Goal: Use online tool/utility: Utilize a website feature to perform a specific function

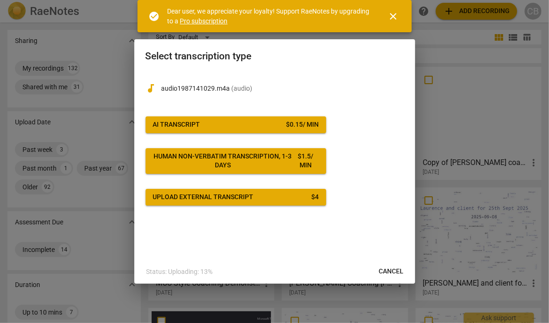
click at [287, 122] on div "$ 0.15 / min" at bounding box center [302, 124] width 33 height 9
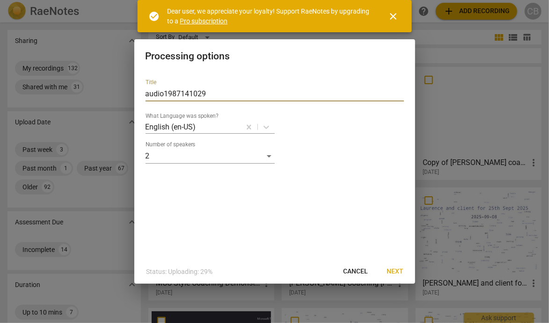
drag, startPoint x: 223, startPoint y: 90, endPoint x: 49, endPoint y: 74, distance: 174.9
click at [49, 74] on div "Processing options Title audio1987141029 What Language was spoken? English (en-…" at bounding box center [274, 161] width 549 height 323
type input "[PERSON_NAME] coaching [PERSON_NAME] Demo [DATE]"
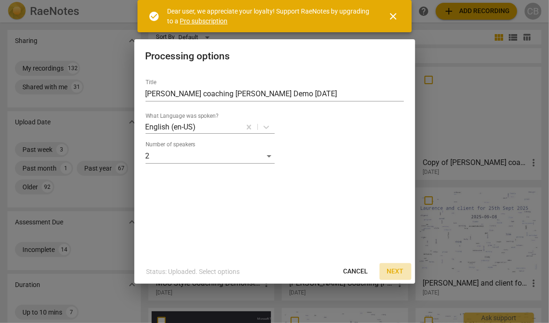
click at [389, 270] on span "Next" at bounding box center [395, 271] width 17 height 9
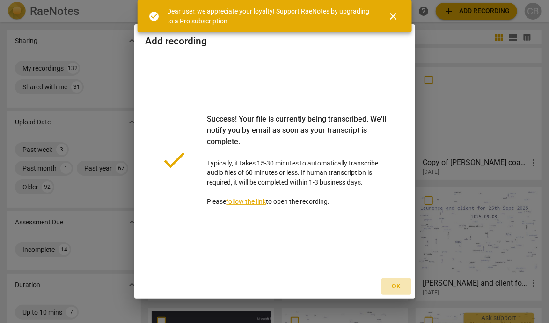
click at [394, 290] on span "Ok" at bounding box center [396, 286] width 15 height 9
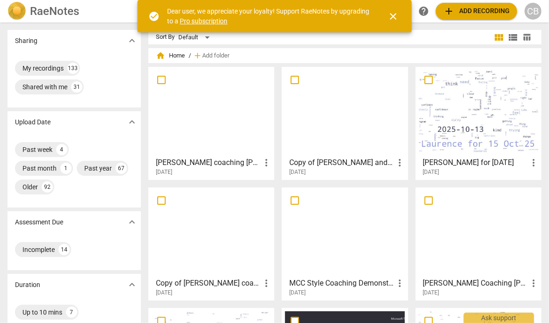
click at [197, 108] on div at bounding box center [211, 111] width 119 height 83
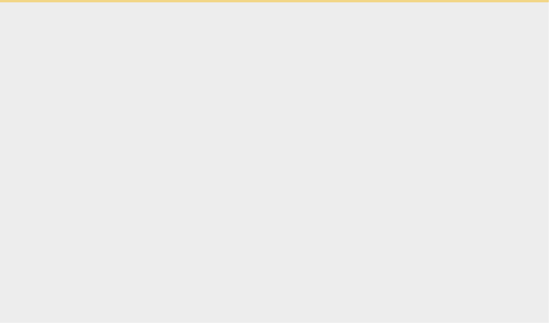
click at [197, 2] on html "check_circle Dear user, we appreciate your loyalty! Support RaeNotes by upgradi…" at bounding box center [274, 1] width 549 height 2
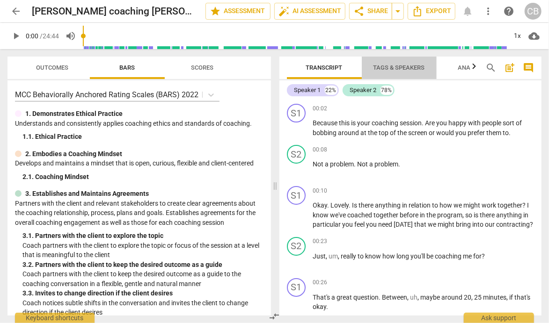
click at [388, 68] on span "Tags & Speakers" at bounding box center [399, 67] width 51 height 7
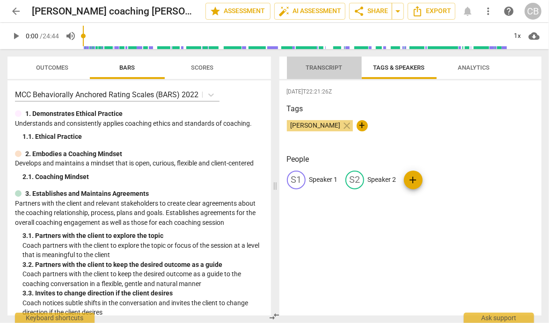
click at [327, 68] on span "Transcript" at bounding box center [324, 67] width 37 height 7
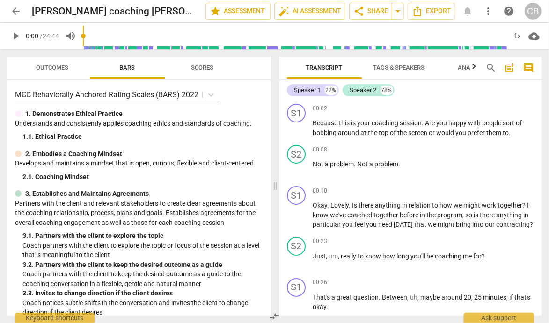
click at [385, 71] on span "Tags & Speakers" at bounding box center [399, 67] width 51 height 7
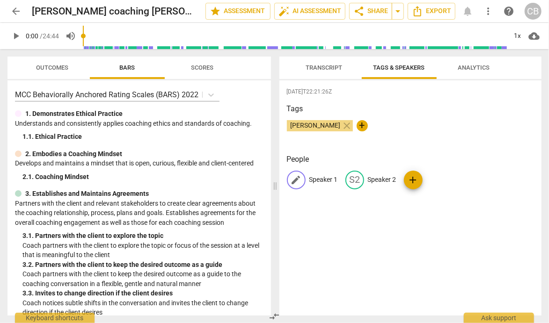
click at [315, 184] on p "Speaker 1" at bounding box center [323, 180] width 29 height 10
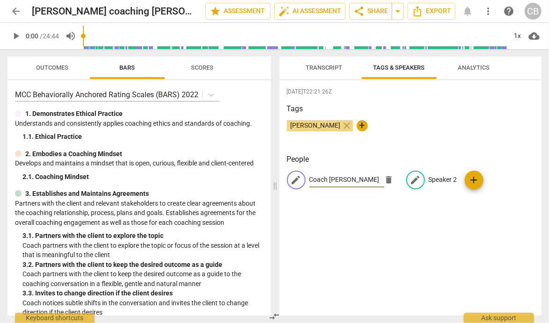
type input "Coach [PERSON_NAME]"
click at [437, 180] on p "Speaker 2" at bounding box center [443, 180] width 29 height 10
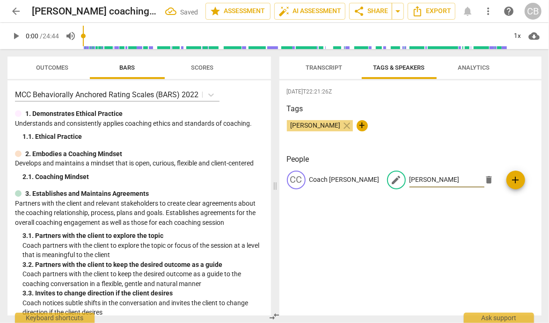
type input "[PERSON_NAME]"
click at [399, 128] on div "[PERSON_NAME] close +" at bounding box center [411, 129] width 248 height 19
click at [320, 52] on div "Transcript Tags & Speakers Analytics Coach [PERSON_NAME] 22% [PERSON_NAME] 78% …" at bounding box center [413, 186] width 274 height 274
click at [320, 69] on span "Transcript" at bounding box center [324, 67] width 37 height 7
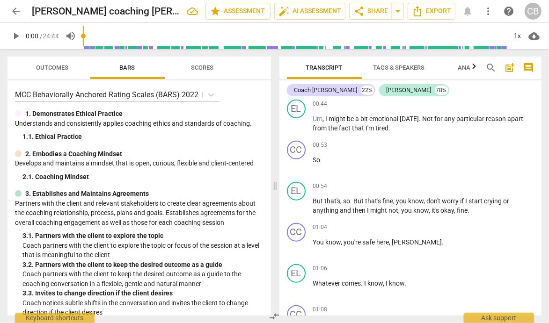
scroll to position [386, 0]
click at [325, 154] on p "So ." at bounding box center [423, 159] width 221 height 10
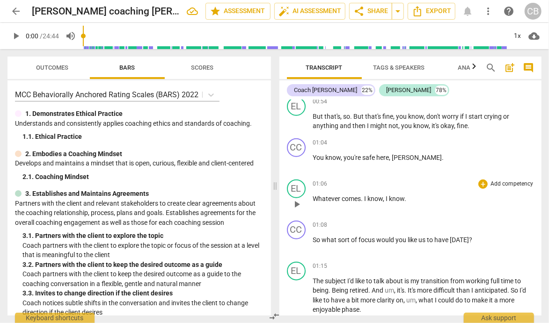
scroll to position [429, 0]
click at [381, 154] on span "here" at bounding box center [383, 157] width 13 height 7
click at [403, 157] on span "[PERSON_NAME]" at bounding box center [417, 157] width 50 height 7
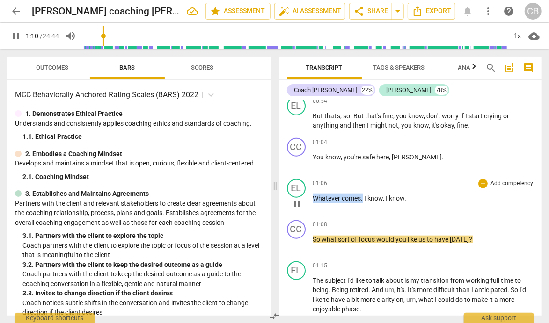
drag, startPoint x: 363, startPoint y: 199, endPoint x: 310, endPoint y: 195, distance: 53.1
click at [310, 195] on div "EL play_arrow pause 01:06 + Add competency keyboard_arrow_right Whatever comes …" at bounding box center [410, 196] width 263 height 41
type input "73"
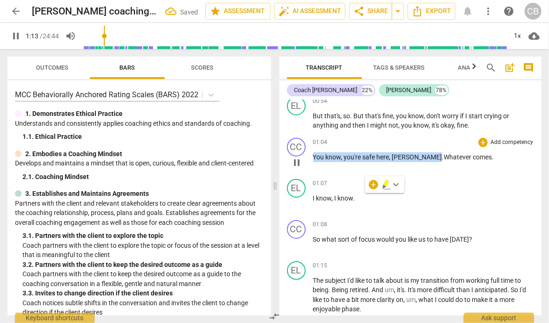
click at [444, 154] on span "Whatever" at bounding box center [458, 157] width 29 height 7
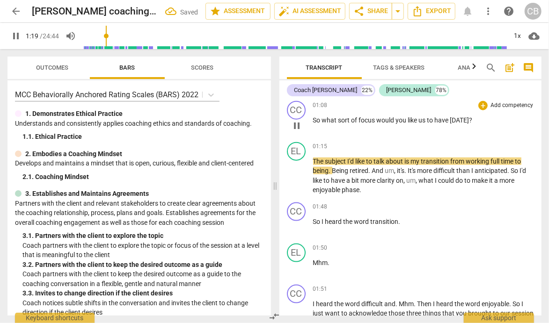
scroll to position [549, 0]
click at [512, 38] on div "1x" at bounding box center [518, 36] width 18 height 15
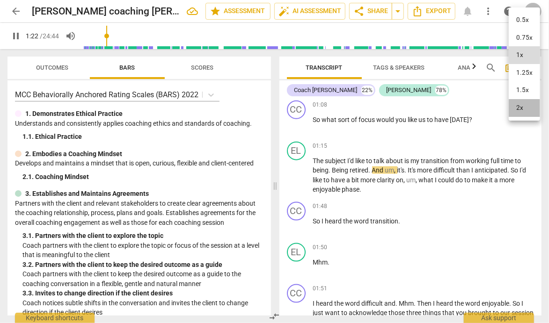
click at [520, 109] on li "2x" at bounding box center [524, 108] width 31 height 18
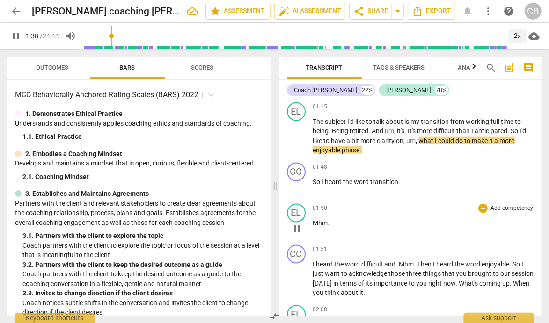
scroll to position [590, 0]
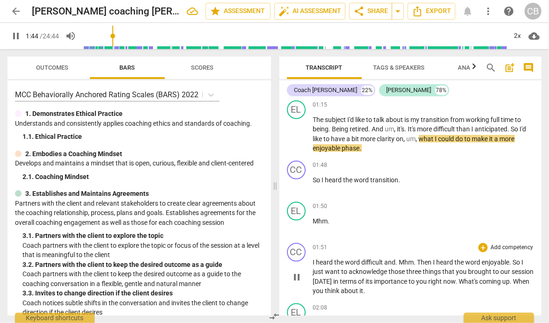
click at [416, 260] on span "." at bounding box center [415, 262] width 3 height 7
type input "106"
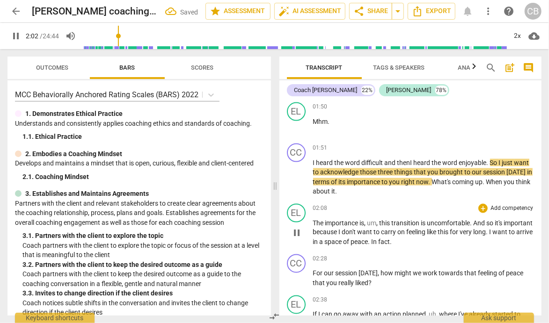
scroll to position [691, 0]
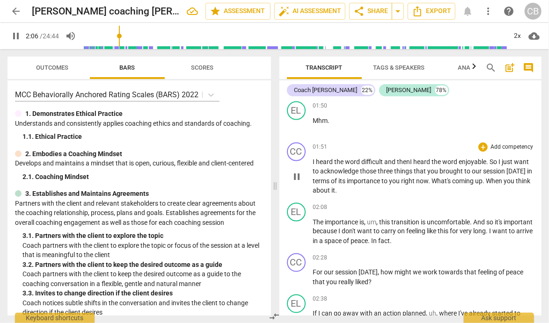
click at [528, 169] on span "in" at bounding box center [530, 171] width 5 height 7
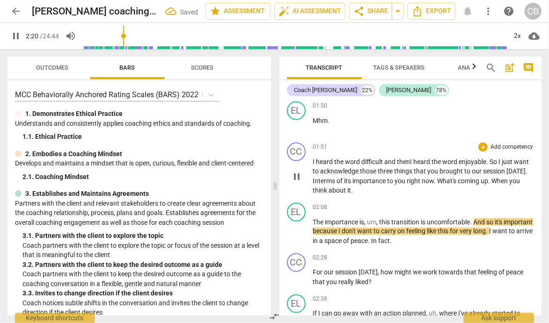
click at [501, 180] on span "When" at bounding box center [501, 180] width 18 height 7
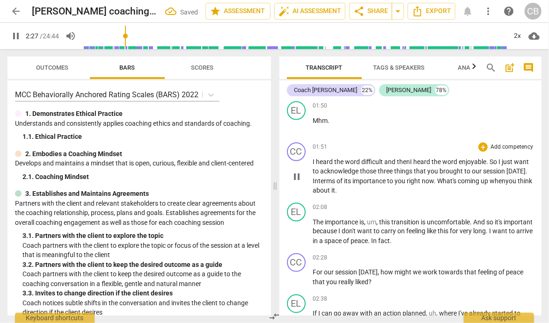
click at [360, 187] on p "I heard the word difficult and then I heard the word enjoyable . So I just want…" at bounding box center [423, 176] width 221 height 38
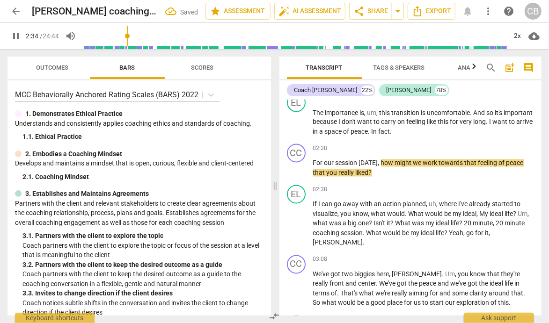
scroll to position [803, 0]
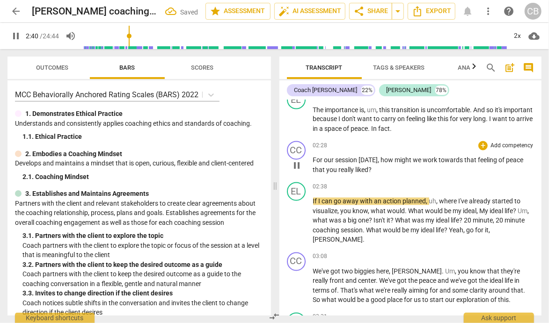
click at [337, 169] on span "you" at bounding box center [333, 170] width 12 height 7
type input "163"
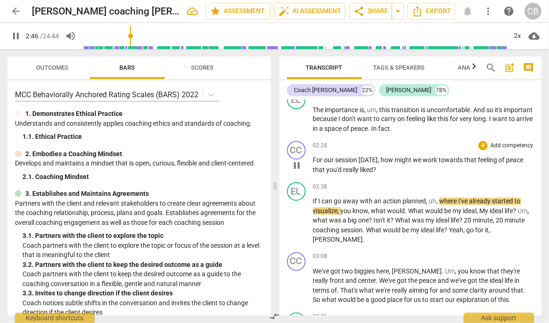
click at [371, 167] on span "liked" at bounding box center [366, 170] width 13 height 7
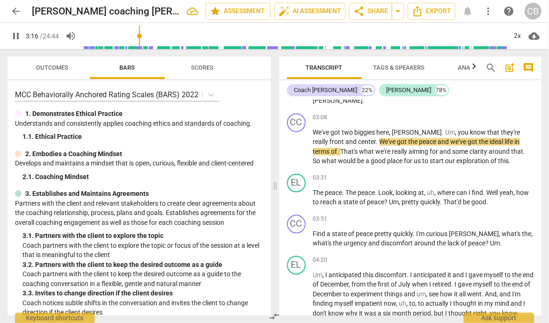
scroll to position [948, 0]
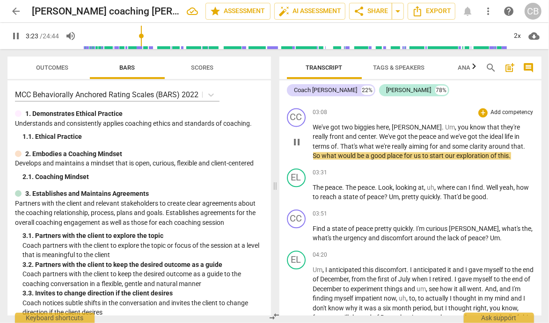
click at [519, 126] on p "We've got two biggies here , [PERSON_NAME] . Um , you know that they're really …" at bounding box center [423, 142] width 221 height 38
type input "205"
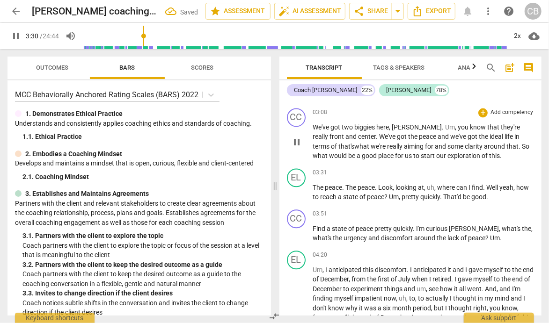
click at [491, 145] on p "We've got two biggies here , [PERSON_NAME] . Um , you know that they're really …" at bounding box center [423, 142] width 221 height 38
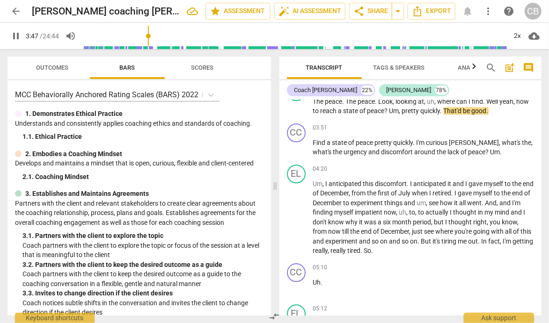
scroll to position [1036, 0]
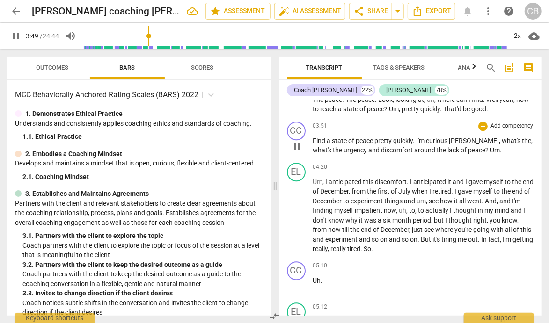
click at [486, 140] on p "Find a state of peace pretty quickly . I'm curious [PERSON_NAME] , what's the ,…" at bounding box center [423, 145] width 221 height 19
type input "231"
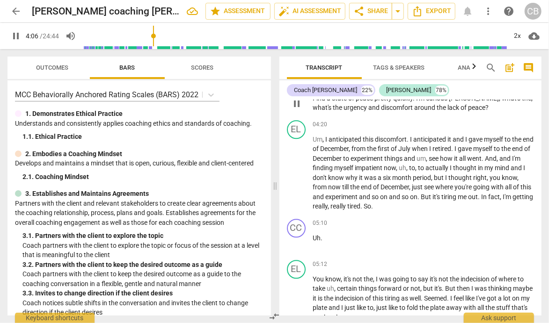
scroll to position [1079, 0]
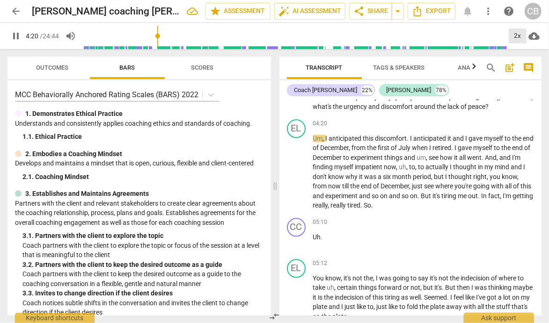
click at [517, 38] on div "2x" at bounding box center [518, 36] width 18 height 15
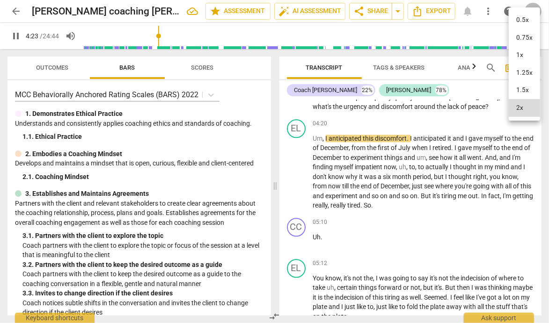
click at [517, 38] on li "0.75x" at bounding box center [524, 38] width 31 height 18
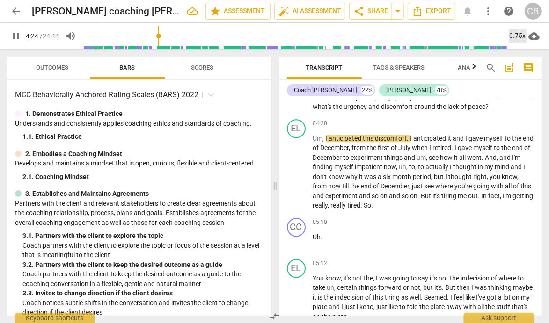
click at [517, 38] on div "0.75x" at bounding box center [518, 36] width 18 height 15
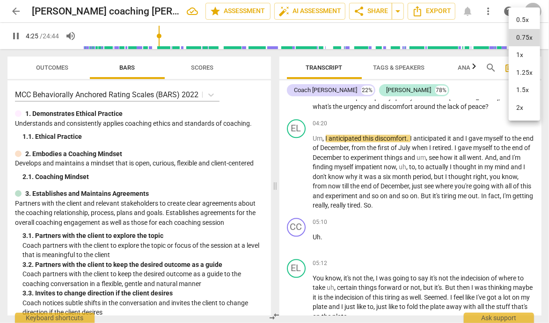
click at [517, 109] on li "2x" at bounding box center [524, 108] width 31 height 18
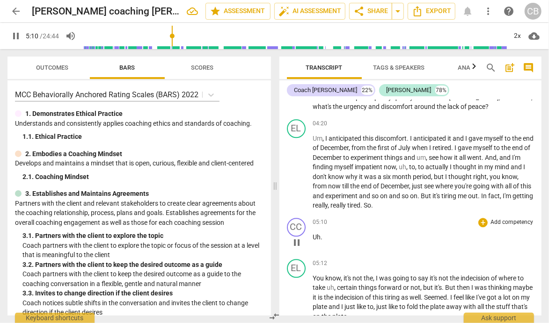
click at [326, 233] on p "Uh ." at bounding box center [423, 238] width 221 height 10
type input "313"
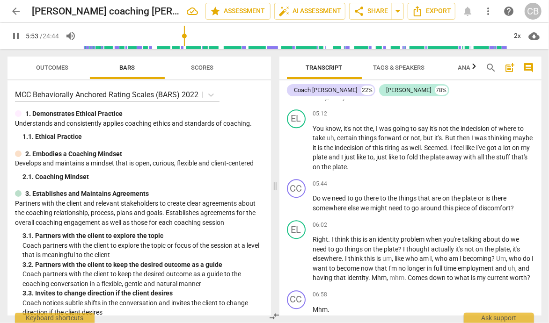
scroll to position [1188, 0]
click at [479, 204] on span "of" at bounding box center [475, 207] width 7 height 7
type input "359"
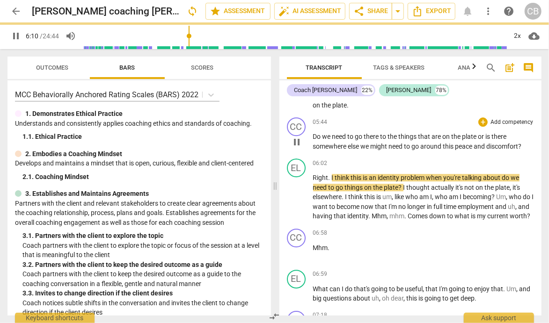
scroll to position [1266, 0]
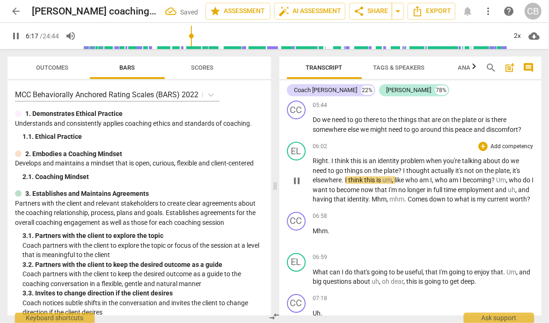
click at [402, 167] on span "?" at bounding box center [401, 170] width 5 height 7
type input "380"
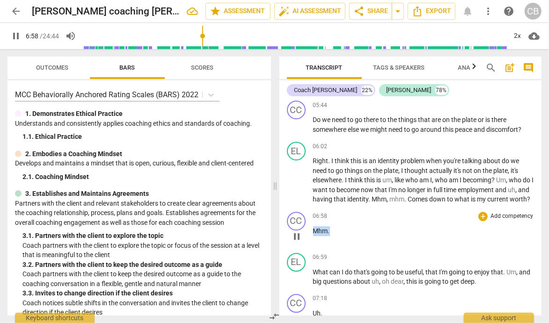
drag, startPoint x: 333, startPoint y: 228, endPoint x: 315, endPoint y: 226, distance: 18.8
click at [315, 227] on p "Mhm ." at bounding box center [423, 232] width 221 height 10
type input "420"
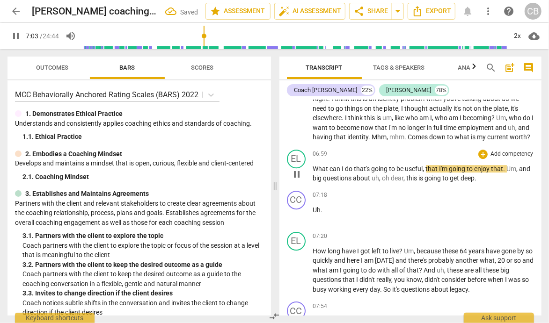
scroll to position [1341, 0]
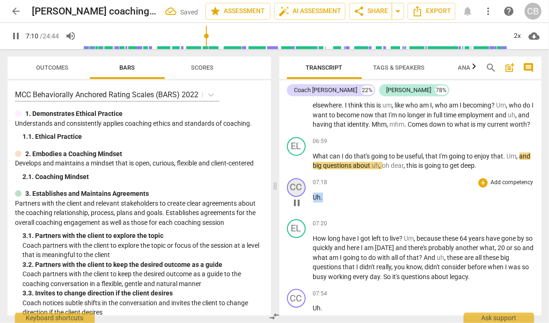
drag, startPoint x: 332, startPoint y: 195, endPoint x: 304, endPoint y: 189, distance: 28.8
click at [304, 189] on div "CC play_arrow pause 07:18 + Add competency keyboard_arrow_right Uh ." at bounding box center [410, 195] width 263 height 41
type input "432"
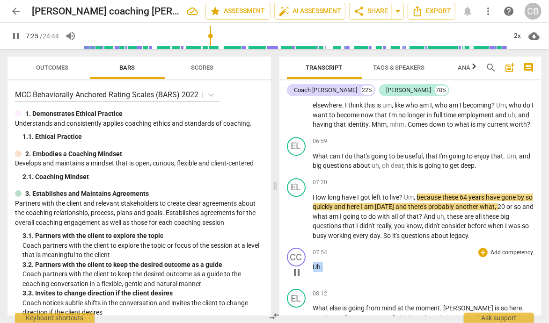
drag, startPoint x: 324, startPoint y: 267, endPoint x: 313, endPoint y: 267, distance: 11.2
click at [313, 267] on p "Uh ." at bounding box center [423, 268] width 221 height 10
type input "447"
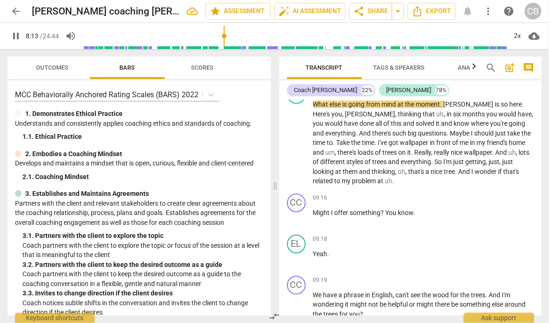
scroll to position [1505, 0]
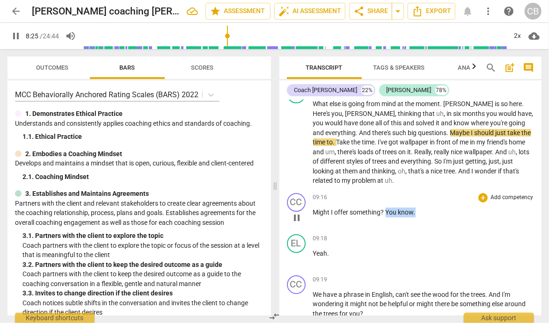
drag, startPoint x: 387, startPoint y: 210, endPoint x: 416, endPoint y: 211, distance: 29.0
click at [416, 211] on p "Might I offer something ? You know ." at bounding box center [423, 213] width 221 height 10
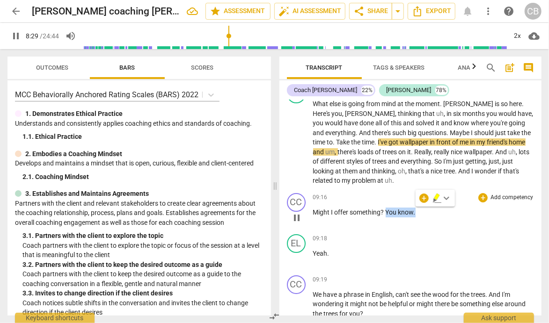
type input "510"
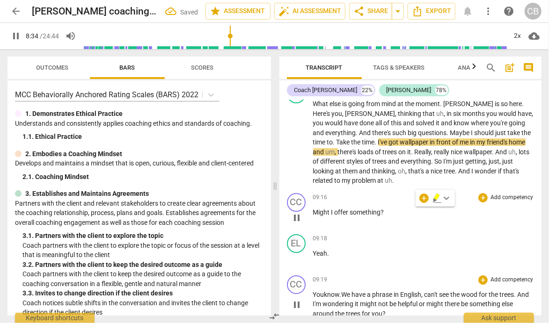
click at [346, 292] on span "You know . We" at bounding box center [332, 294] width 39 height 7
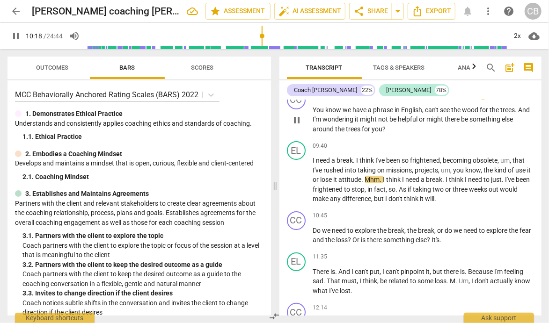
scroll to position [1691, 0]
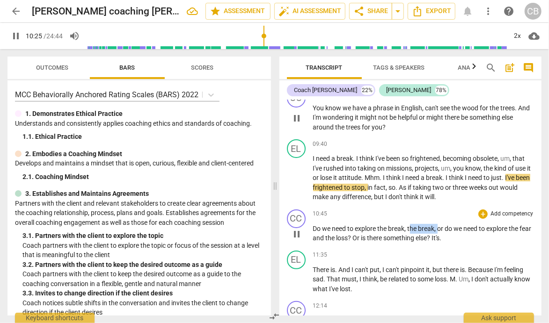
drag, startPoint x: 440, startPoint y: 227, endPoint x: 411, endPoint y: 227, distance: 28.6
click at [411, 227] on p "Do we need to explore the break , the break , or do we need to explore the fear…" at bounding box center [423, 233] width 221 height 19
type input "627"
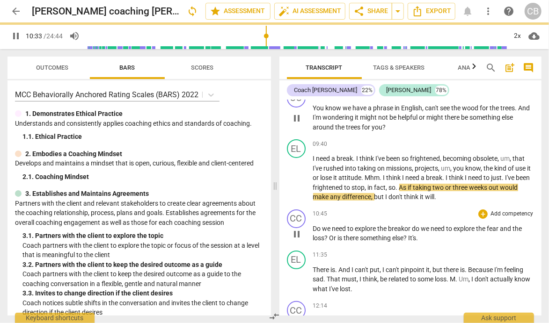
click at [426, 232] on p "Do we need to explore the break or do we need to explore the fear and the loss …" at bounding box center [423, 233] width 221 height 19
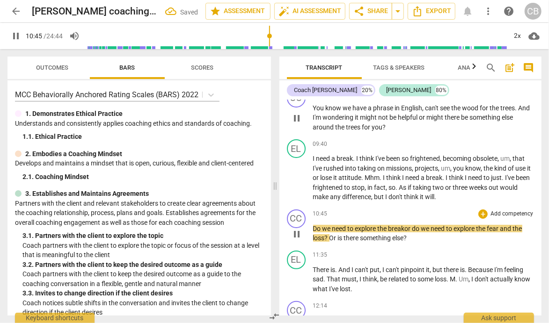
click at [330, 235] on span "Or" at bounding box center [334, 238] width 8 height 7
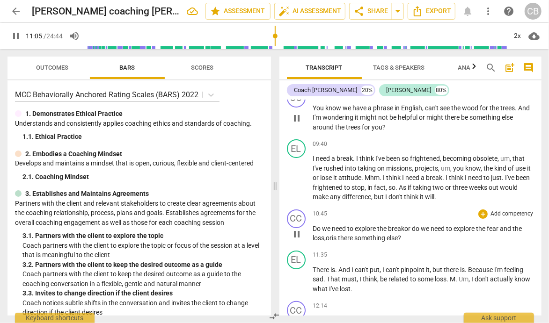
click at [527, 231] on p "Do we need to explore the break or do we need to explore the fear and the loss,…" at bounding box center [423, 233] width 221 height 19
click at [527, 226] on p "Do we need to explore the break or do we need to explore the fear and the loss,…" at bounding box center [423, 233] width 221 height 19
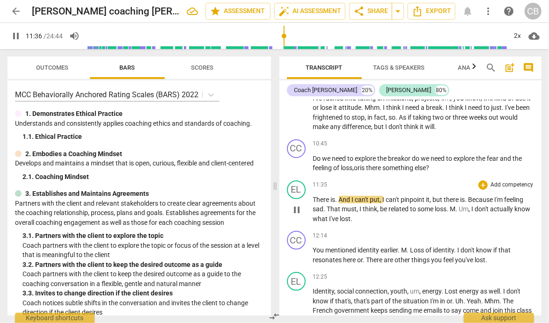
scroll to position [1764, 0]
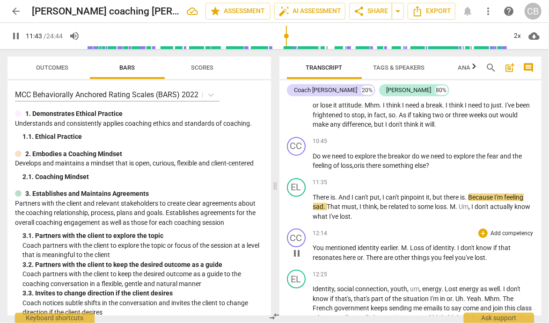
click at [412, 245] on span "Loss" at bounding box center [418, 247] width 15 height 7
type input "705"
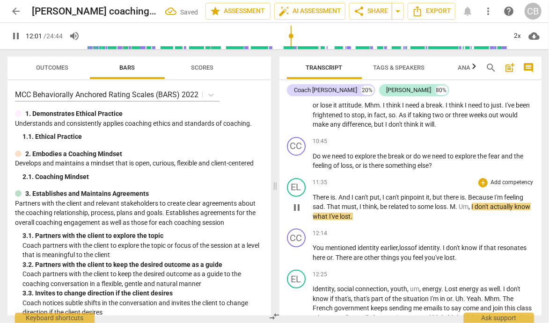
click at [459, 205] on span "." at bounding box center [457, 206] width 3 height 7
type input "723"
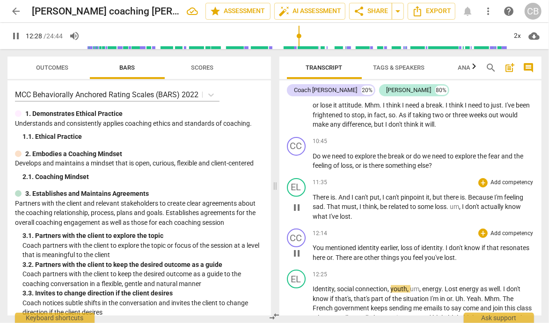
click at [354, 254] on span "There" at bounding box center [345, 257] width 18 height 7
type input "750"
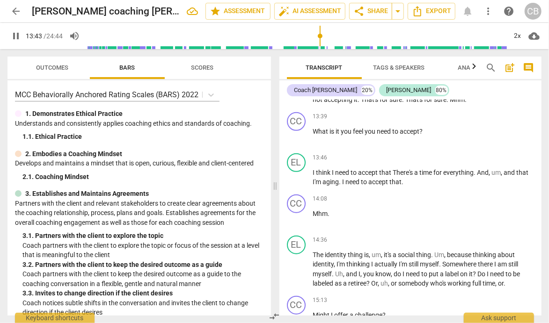
scroll to position [2012, 0]
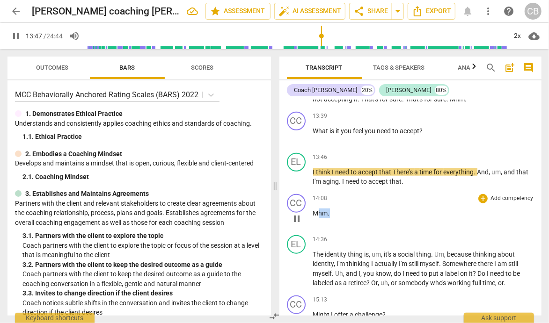
drag, startPoint x: 334, startPoint y: 209, endPoint x: 316, endPoint y: 208, distance: 17.3
click at [316, 209] on p "Mhm ." at bounding box center [423, 214] width 221 height 10
type input "829"
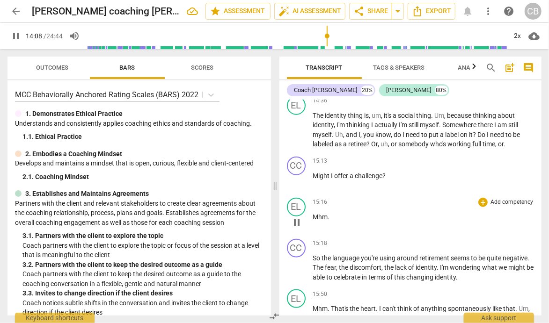
scroll to position [2110, 0]
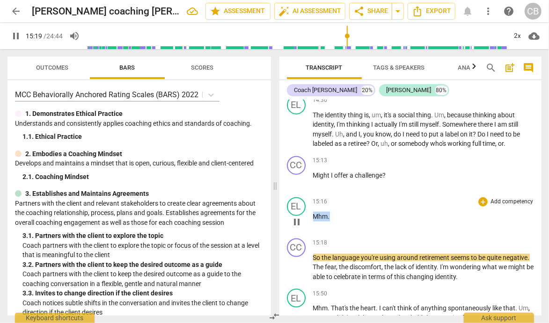
drag, startPoint x: 332, startPoint y: 213, endPoint x: 300, endPoint y: 213, distance: 31.8
click at [300, 213] on div "EL play_arrow pause 15:16 + Add competency keyboard_arrow_right Mhm ." at bounding box center [410, 214] width 263 height 41
type input "921"
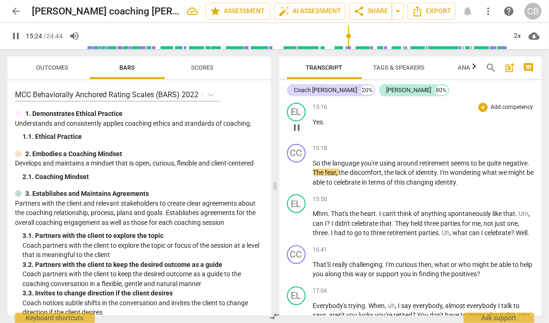
scroll to position [2205, 0]
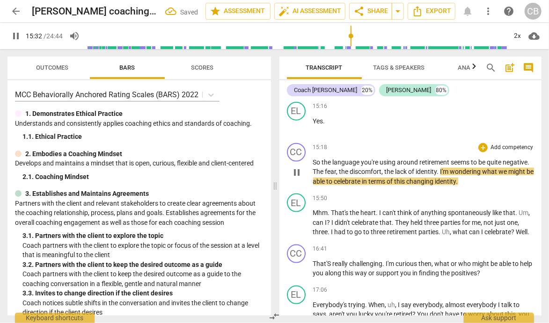
click at [458, 178] on span "." at bounding box center [457, 181] width 2 height 7
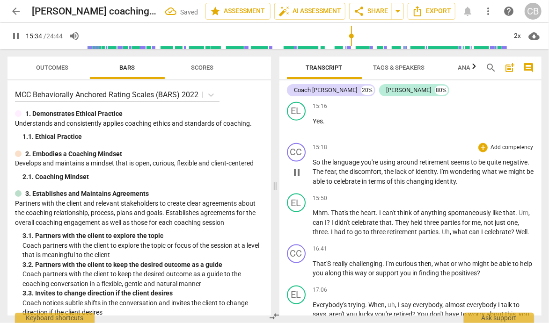
type input "935"
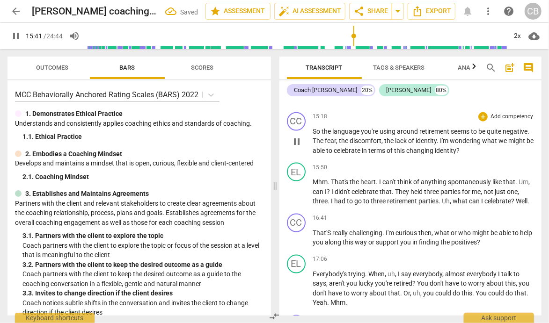
scroll to position [2274, 0]
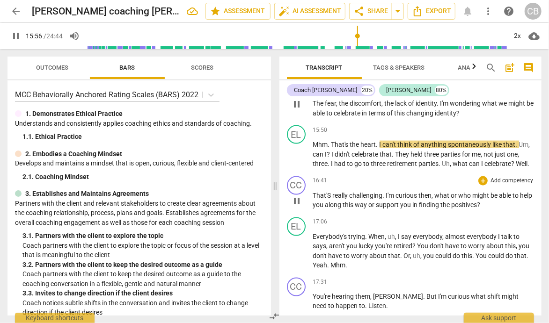
click at [329, 193] on span "That'S" at bounding box center [323, 195] width 20 height 7
type input "958"
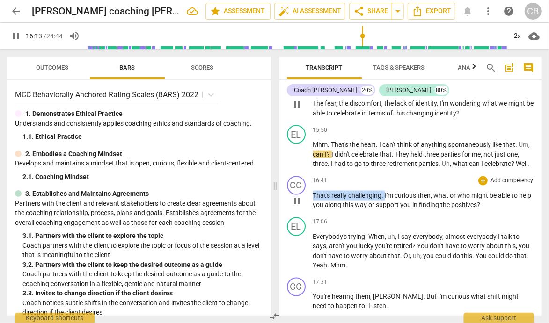
drag, startPoint x: 385, startPoint y: 189, endPoint x: 313, endPoint y: 188, distance: 72.6
click at [313, 191] on p "That's really challenging . I'm curious then , what or who might be able to hel…" at bounding box center [423, 200] width 221 height 19
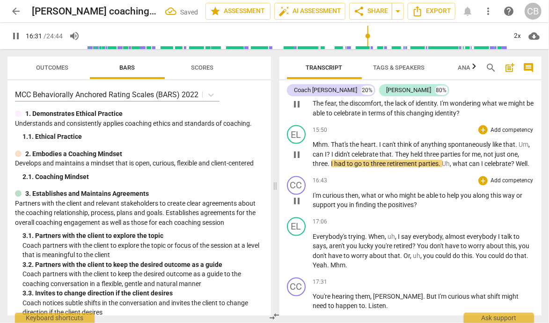
click at [529, 160] on span "." at bounding box center [529, 163] width 2 height 7
type input "994"
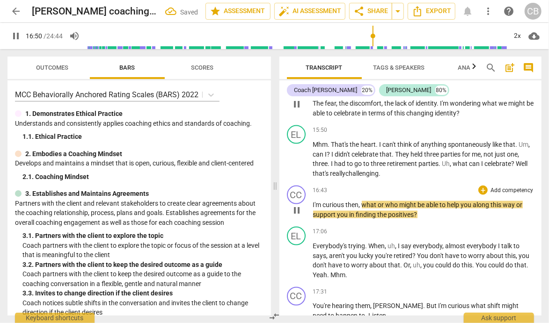
click at [314, 201] on span "I'm" at bounding box center [318, 204] width 10 height 7
type input "1011"
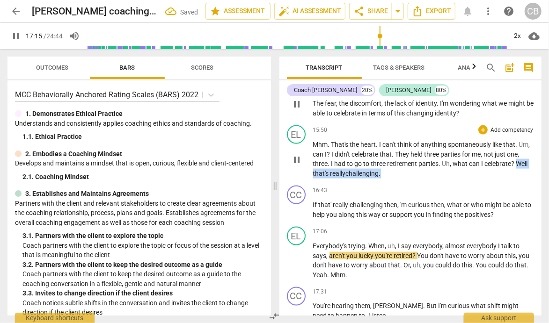
drag, startPoint x: 387, startPoint y: 171, endPoint x: 517, endPoint y: 161, distance: 130.6
click at [517, 161] on p "Mhm . That's the heart . I can't think of anything spontaneously like that . Um…" at bounding box center [423, 159] width 221 height 38
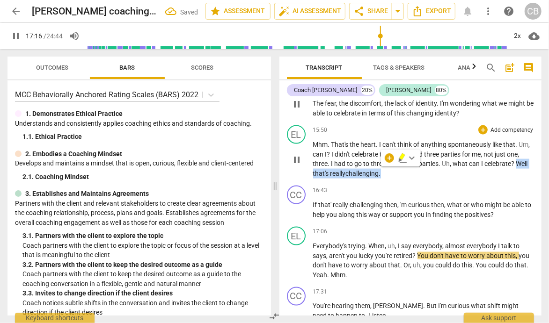
type input "1037"
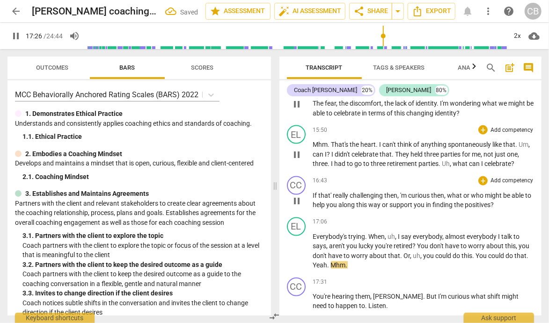
click at [400, 192] on span "," at bounding box center [399, 195] width 3 height 7
type input "1050"
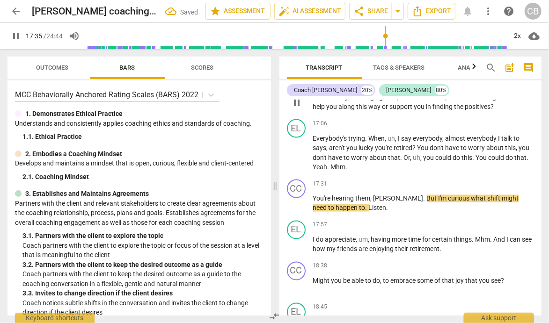
scroll to position [2373, 0]
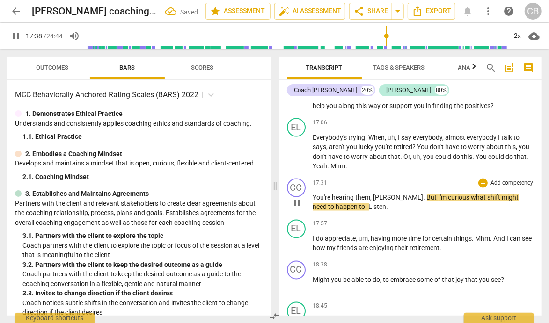
click at [369, 205] on span "Listen" at bounding box center [378, 207] width 18 height 7
type input "1060"
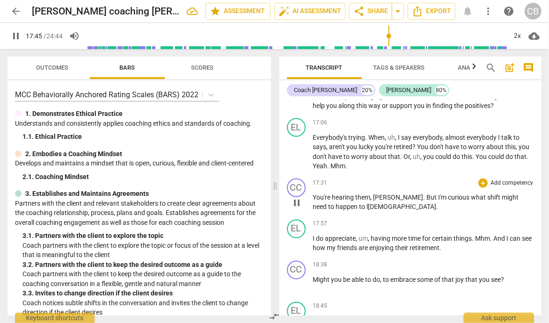
click at [368, 206] on p "You're hearing them , [PERSON_NAME] . But I'm curious what shift might need to …" at bounding box center [423, 202] width 221 height 19
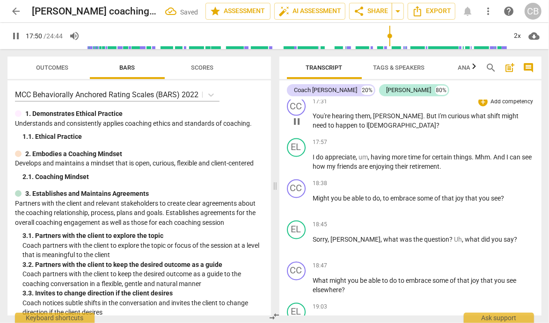
scroll to position [2457, 0]
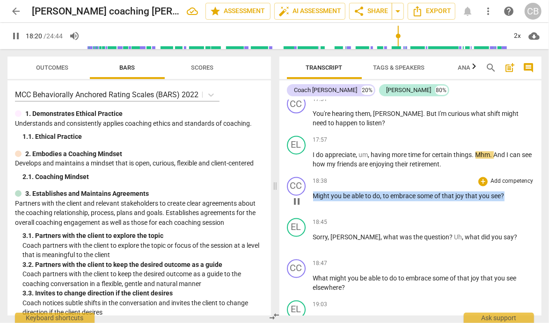
drag, startPoint x: 509, startPoint y: 189, endPoint x: 315, endPoint y: 192, distance: 194.8
click at [315, 192] on p "Might you be able to do , to embrace some of that joy that you see ?" at bounding box center [423, 197] width 221 height 10
type input "1101"
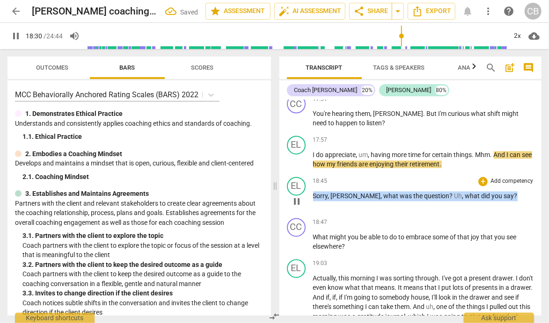
drag, startPoint x: 494, startPoint y: 194, endPoint x: 313, endPoint y: 196, distance: 180.7
click at [313, 196] on p "Sorry , [PERSON_NAME] , what was the question ? Uh , what did you say ?" at bounding box center [423, 197] width 221 height 10
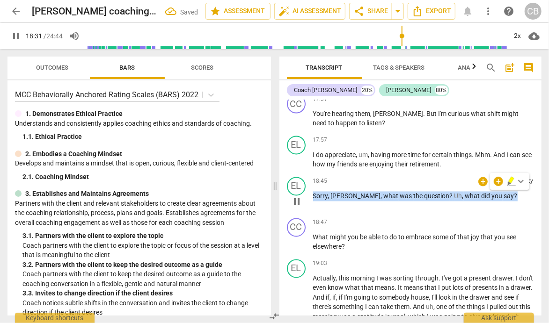
type input "1112"
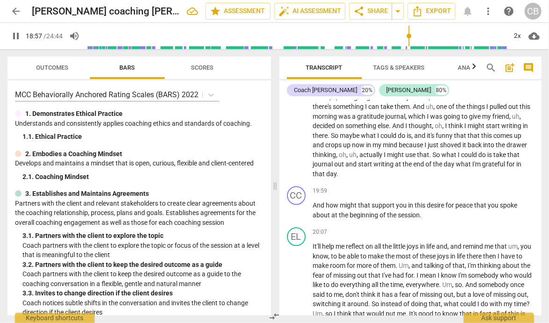
scroll to position [2618, 0]
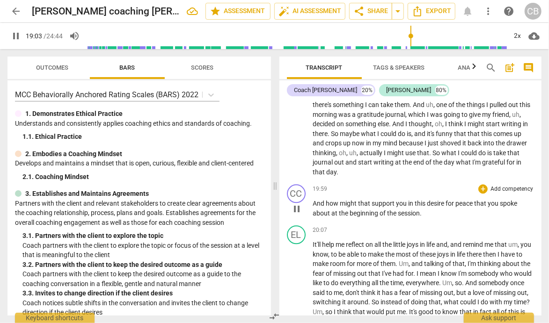
click at [433, 211] on p "And how might that support you in this desire for peace that you spoke about at…" at bounding box center [423, 208] width 221 height 19
type input "1145"
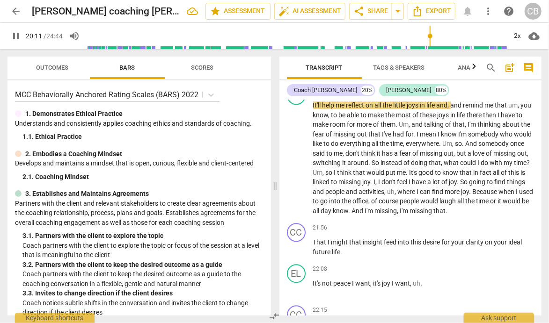
scroll to position [2758, 0]
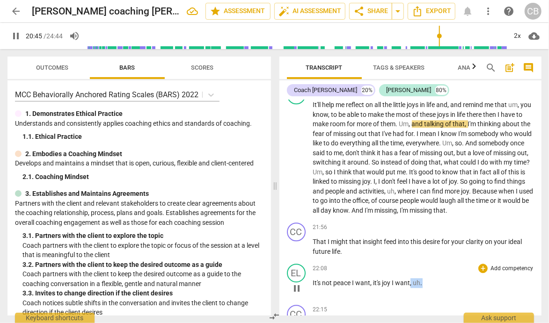
drag, startPoint x: 426, startPoint y: 279, endPoint x: 411, endPoint y: 285, distance: 15.7
click at [411, 285] on p "It's not peace I want , it's joy I want , uh ." at bounding box center [423, 284] width 221 height 10
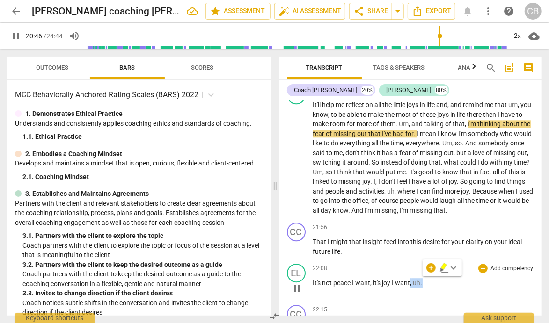
type input "1247"
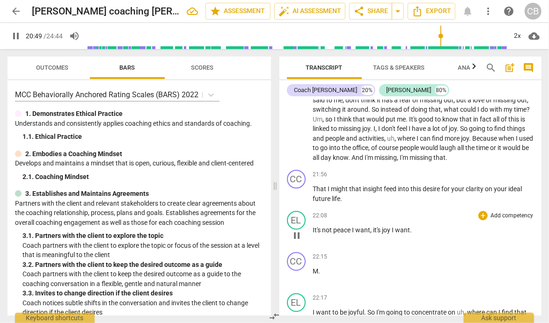
scroll to position [2812, 0]
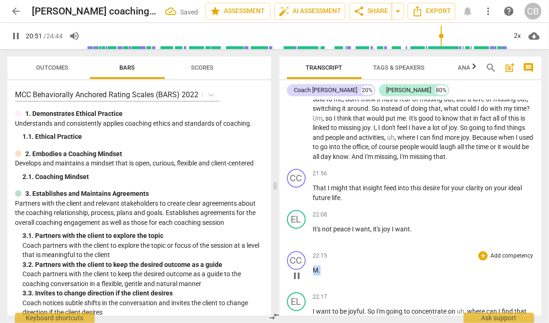
drag, startPoint x: 330, startPoint y: 268, endPoint x: 312, endPoint y: 269, distance: 17.8
click at [312, 269] on div "CC play_arrow pause 22:15 + Add competency keyboard_arrow_right M ." at bounding box center [410, 268] width 263 height 41
type input "1253"
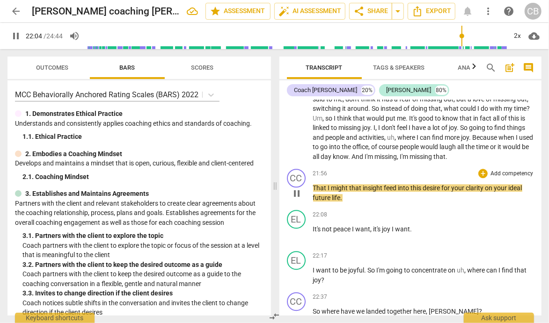
click at [316, 185] on span "That" at bounding box center [320, 187] width 15 height 7
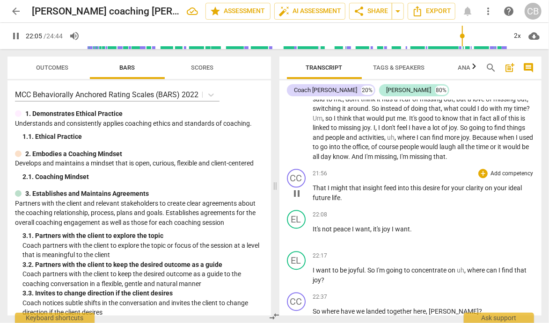
type input "1326"
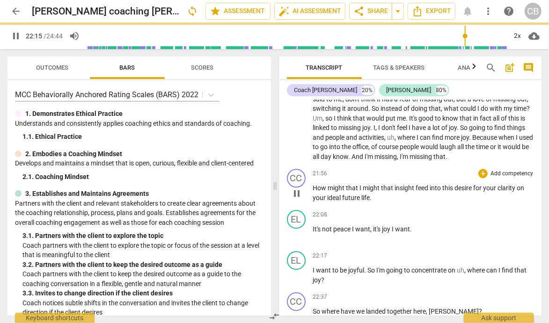
click at [373, 194] on p "How might that I might that insight feed into this desire for your clarity on y…" at bounding box center [423, 193] width 221 height 19
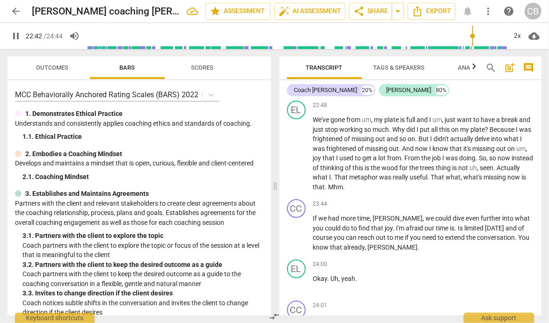
scroll to position [3046, 0]
click at [458, 224] on span "Is" at bounding box center [461, 227] width 7 height 7
type input "1377"
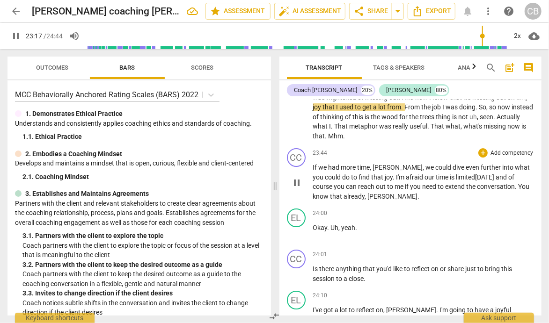
scroll to position [3097, 0]
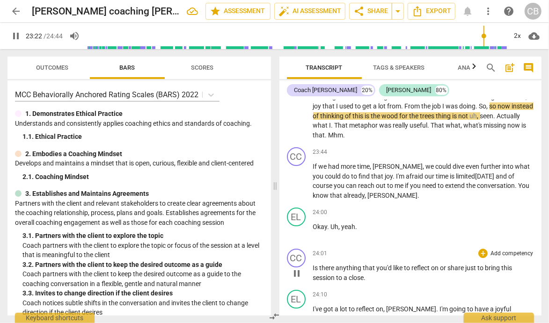
click at [379, 274] on p "Is there anything that you'd like to reflect on or share just to bring this ses…" at bounding box center [423, 273] width 221 height 19
type input "1404"
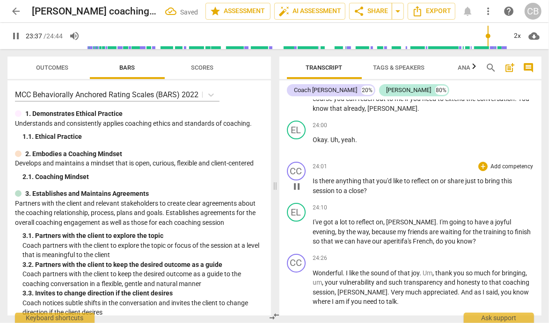
scroll to position [3210, 0]
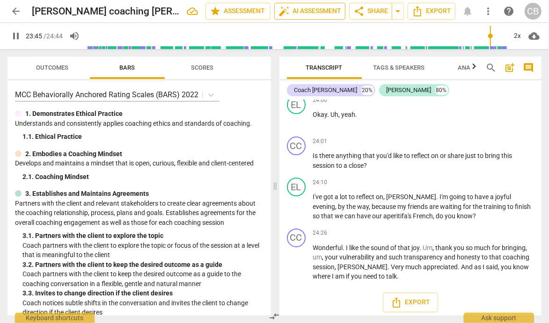
click at [326, 10] on span "auto_fix_high AI Assessment" at bounding box center [310, 11] width 63 height 11
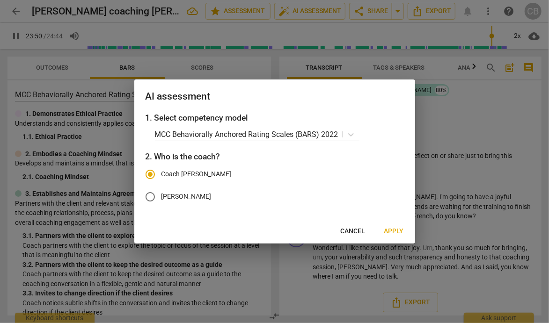
click at [391, 229] on span "Apply" at bounding box center [394, 231] width 20 height 9
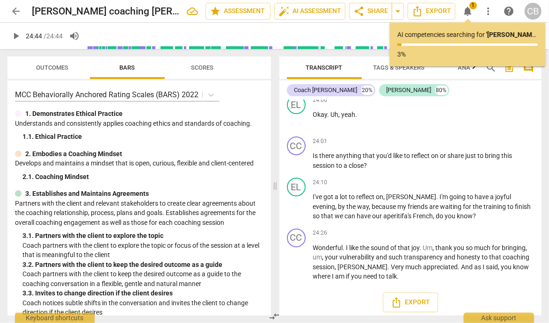
type input "1484"
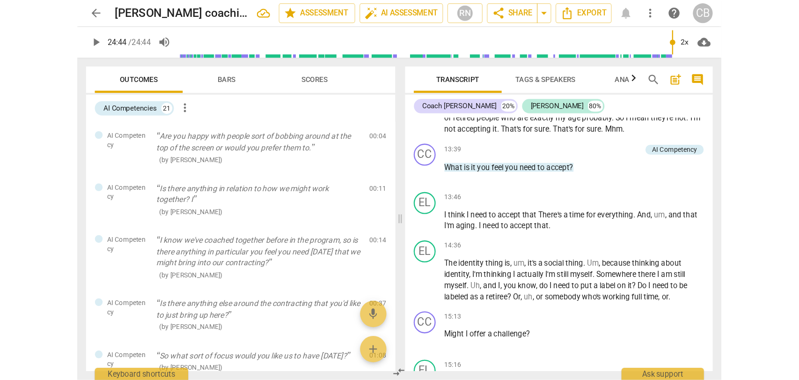
scroll to position [1867, 0]
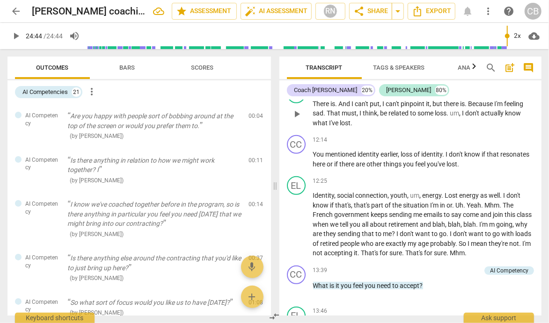
click at [462, 68] on span "Analytics" at bounding box center [474, 67] width 32 height 7
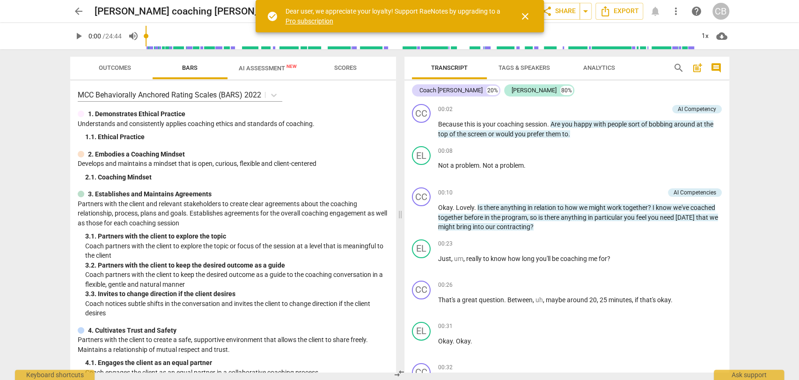
click at [259, 67] on span "AI Assessment New" at bounding box center [268, 68] width 58 height 7
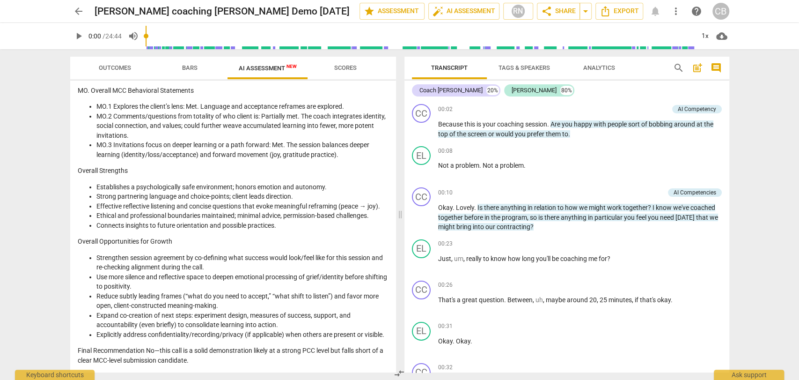
scroll to position [1039, 0]
click at [114, 334] on li "Explicitly address confidentiality/recording/privacy (if applicable) when other…" at bounding box center [242, 335] width 292 height 10
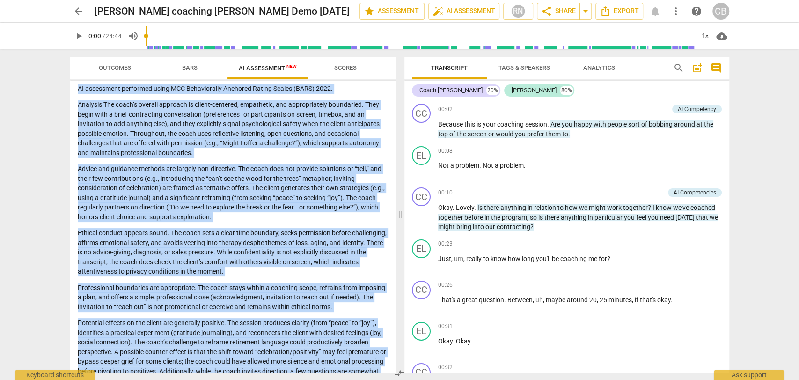
scroll to position [0, 0]
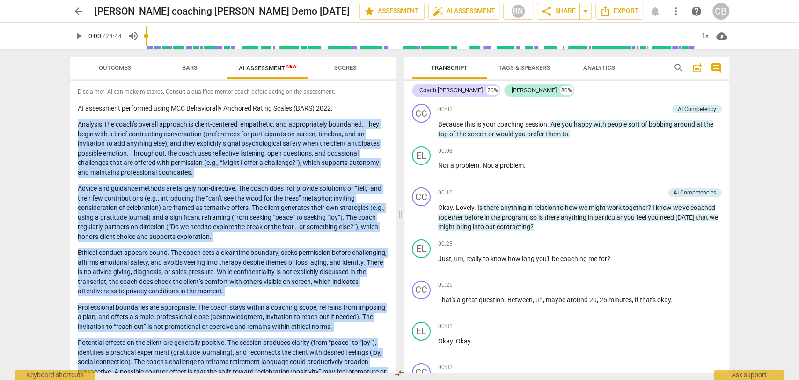
drag, startPoint x: 115, startPoint y: 334, endPoint x: 79, endPoint y: 120, distance: 216.5
copy div "Analysis The coach’s overall approach is client-centered, empathetic, and appro…"
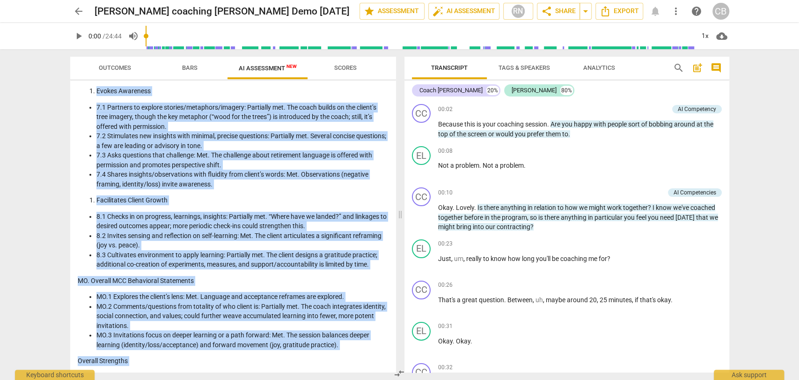
scroll to position [1039, 0]
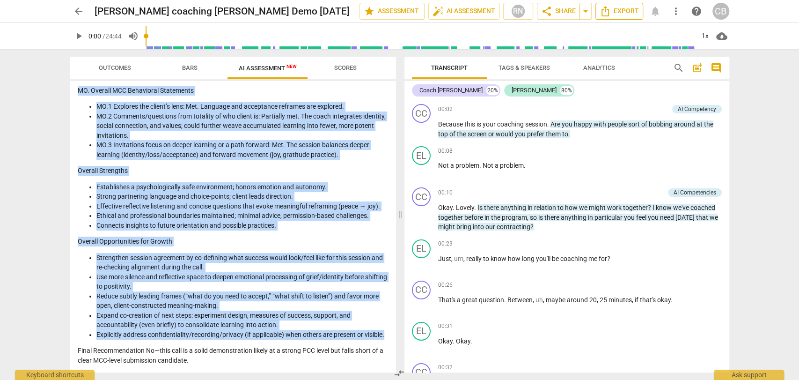
click at [625, 14] on span "Export" at bounding box center [619, 11] width 39 height 11
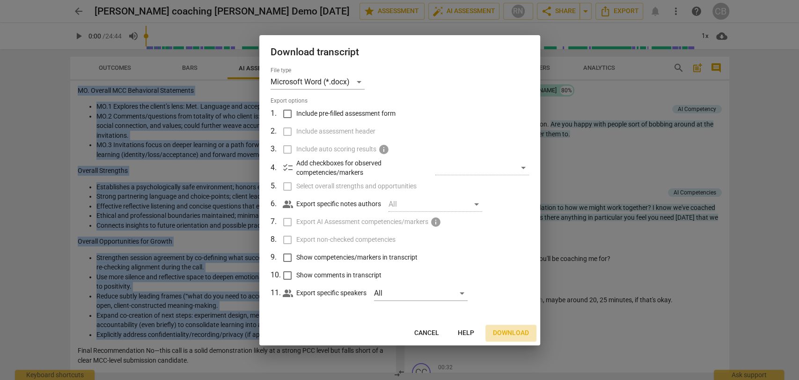
click at [507, 334] on span "Download" at bounding box center [511, 332] width 36 height 9
